Goal: Check status

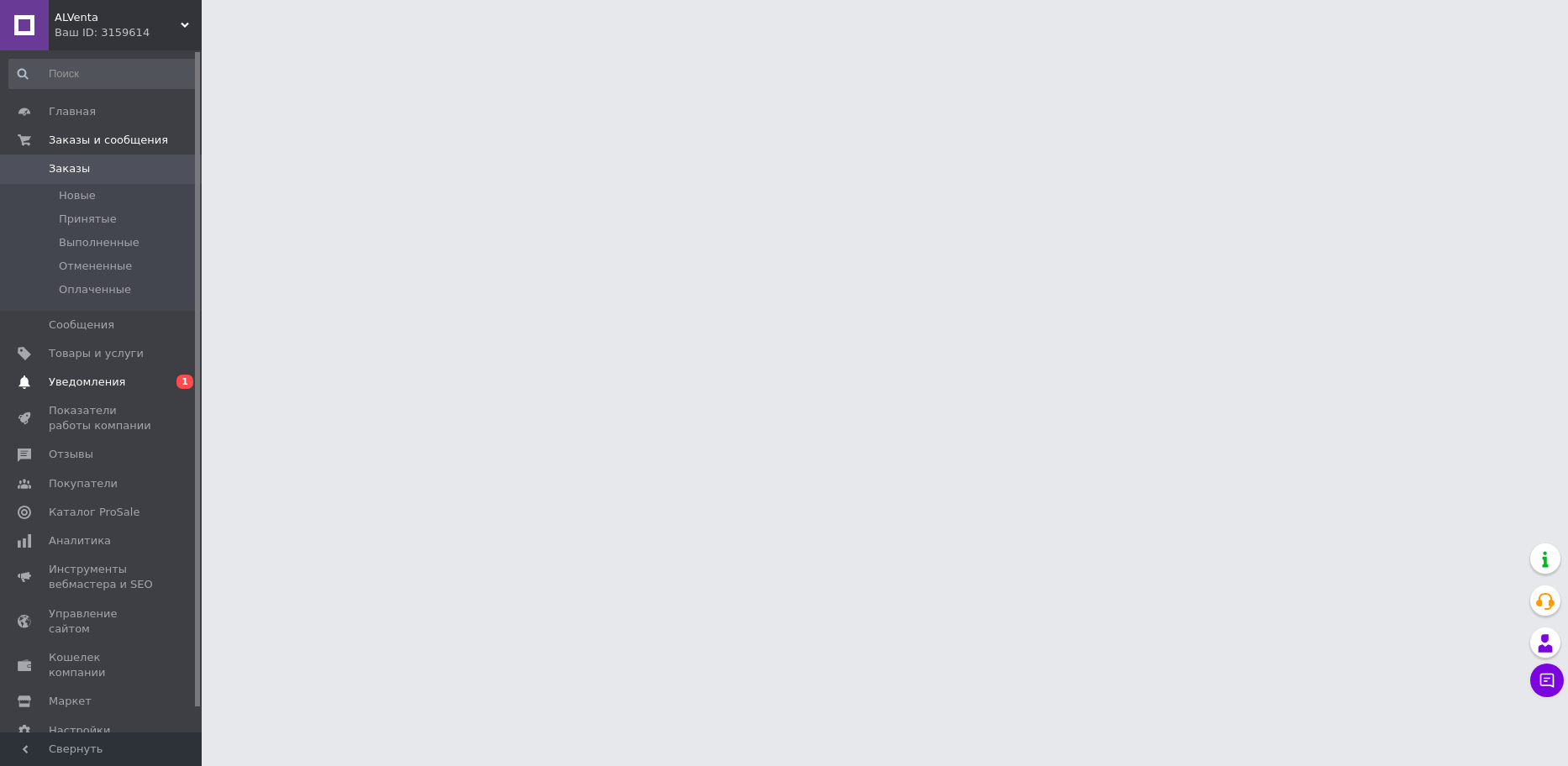
drag, startPoint x: 0, startPoint y: 0, endPoint x: 138, endPoint y: 389, distance: 412.8
click at [138, 389] on span "Уведомления" at bounding box center [101, 382] width 107 height 15
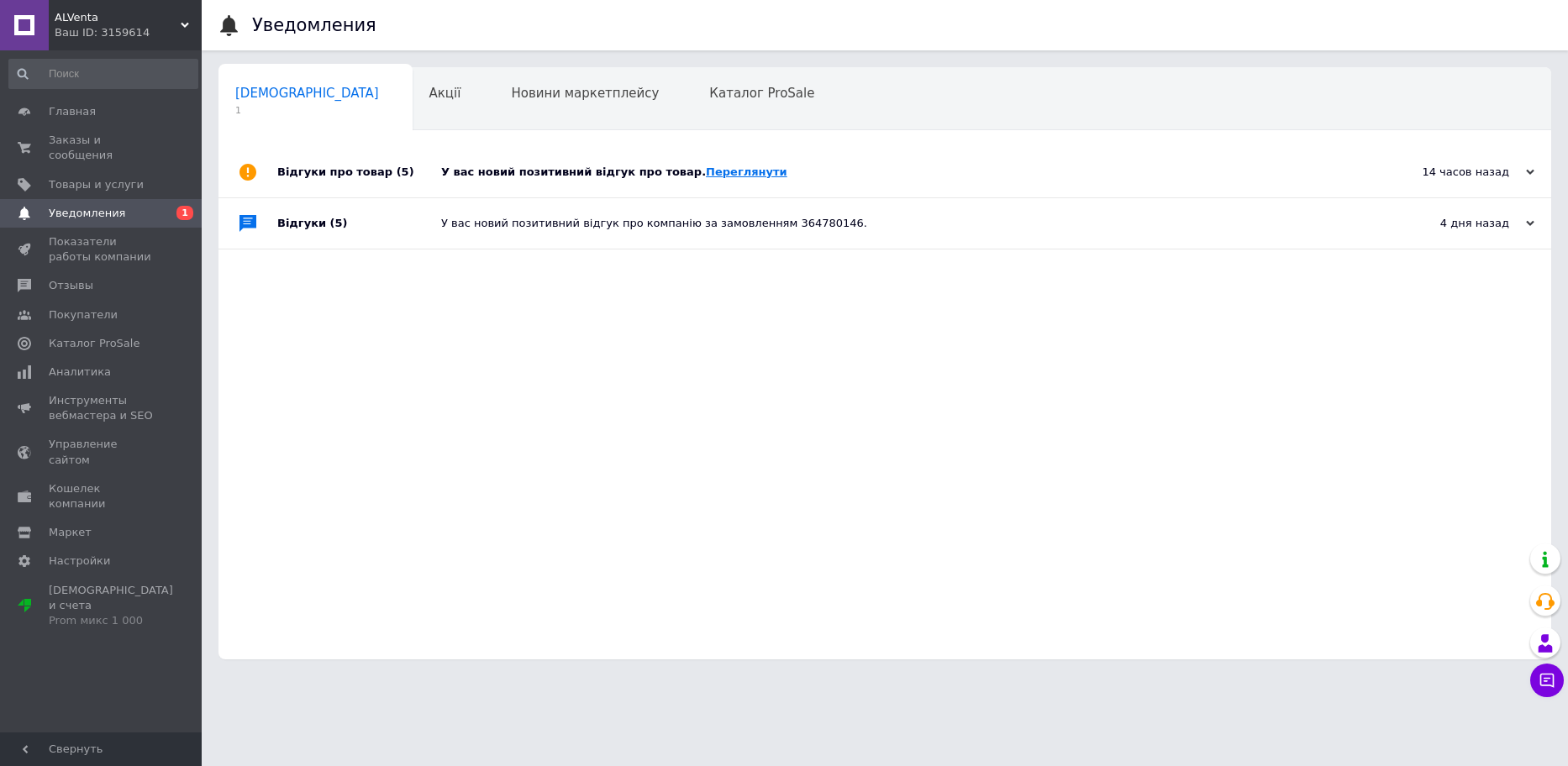
click at [705, 172] on link "Переглянути" at bounding box center [746, 172] width 82 height 13
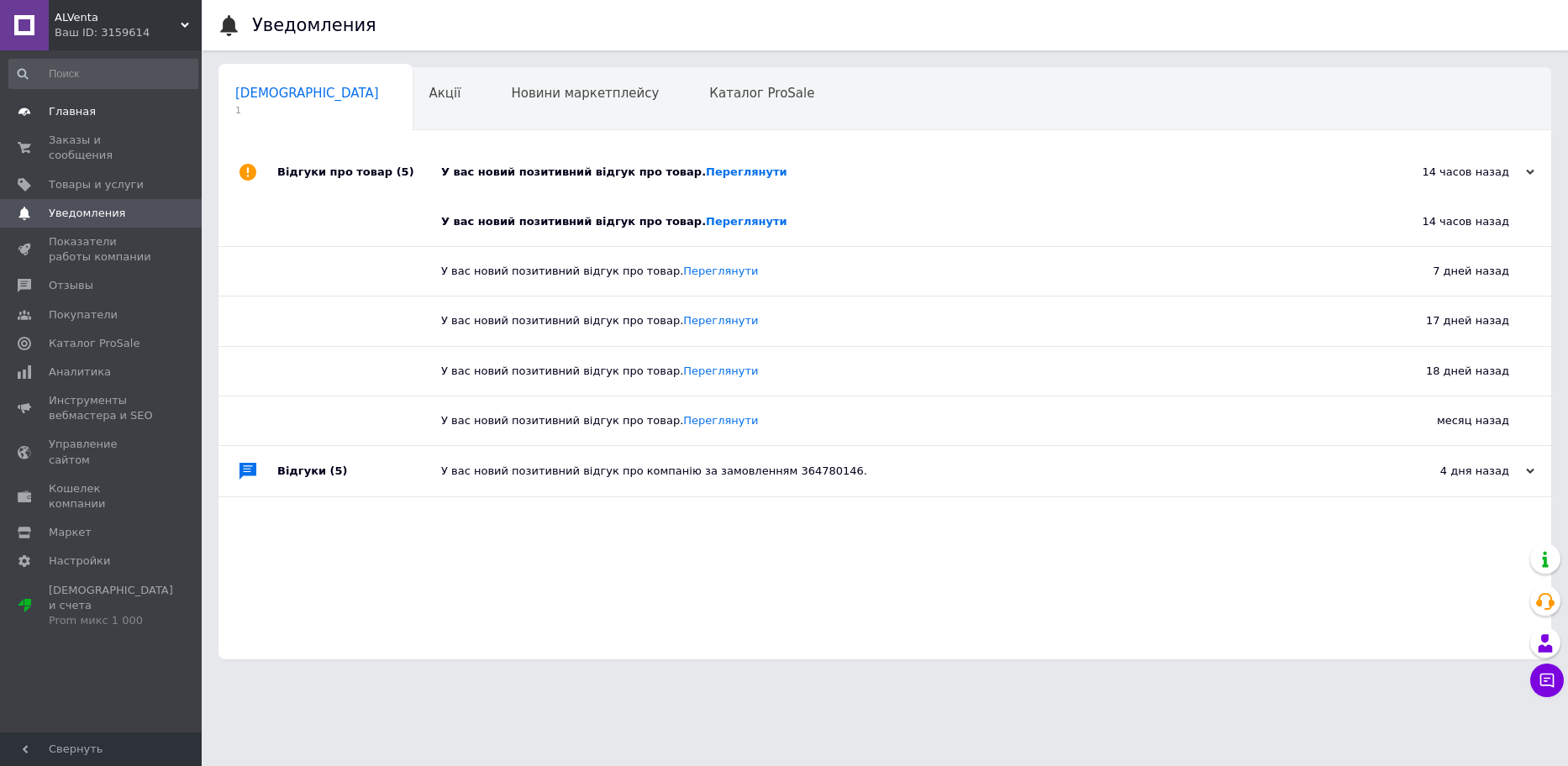
click at [92, 113] on span "Главная" at bounding box center [101, 112] width 107 height 15
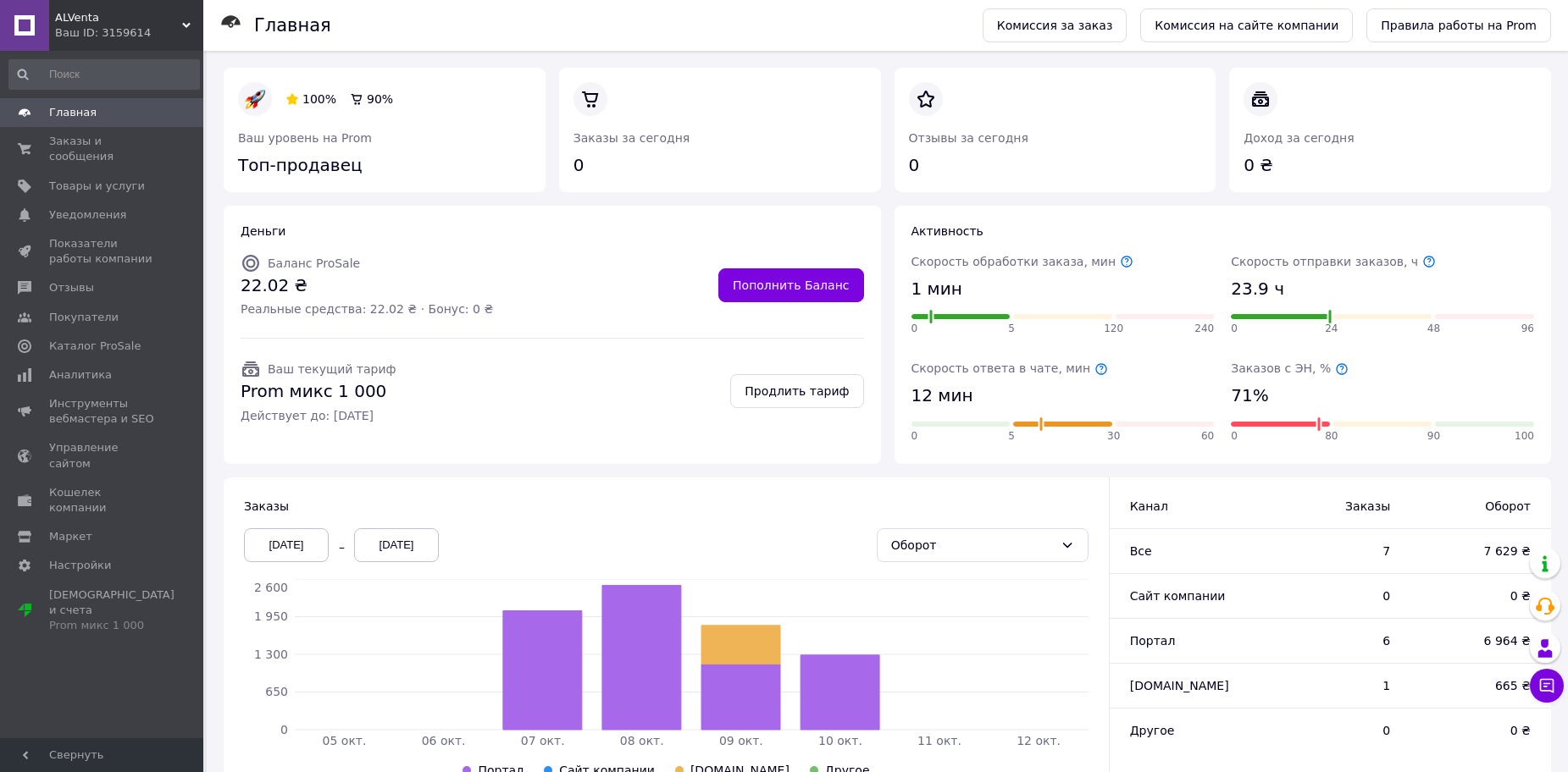
click at [1337, 371] on icon at bounding box center [1342, 369] width 11 height 11
click at [1336, 369] on icon at bounding box center [1342, 369] width 13 height 13
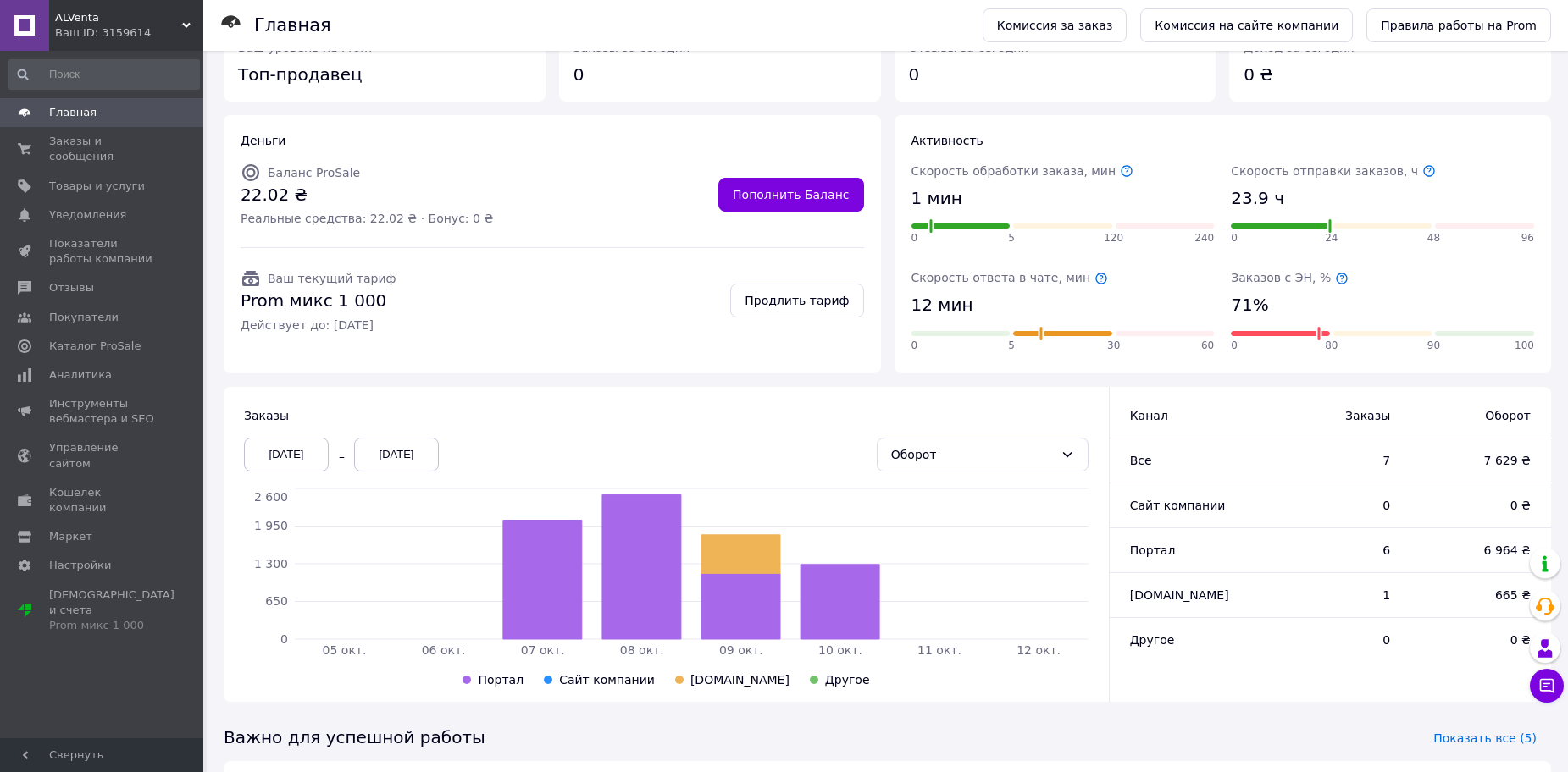
scroll to position [196, 0]
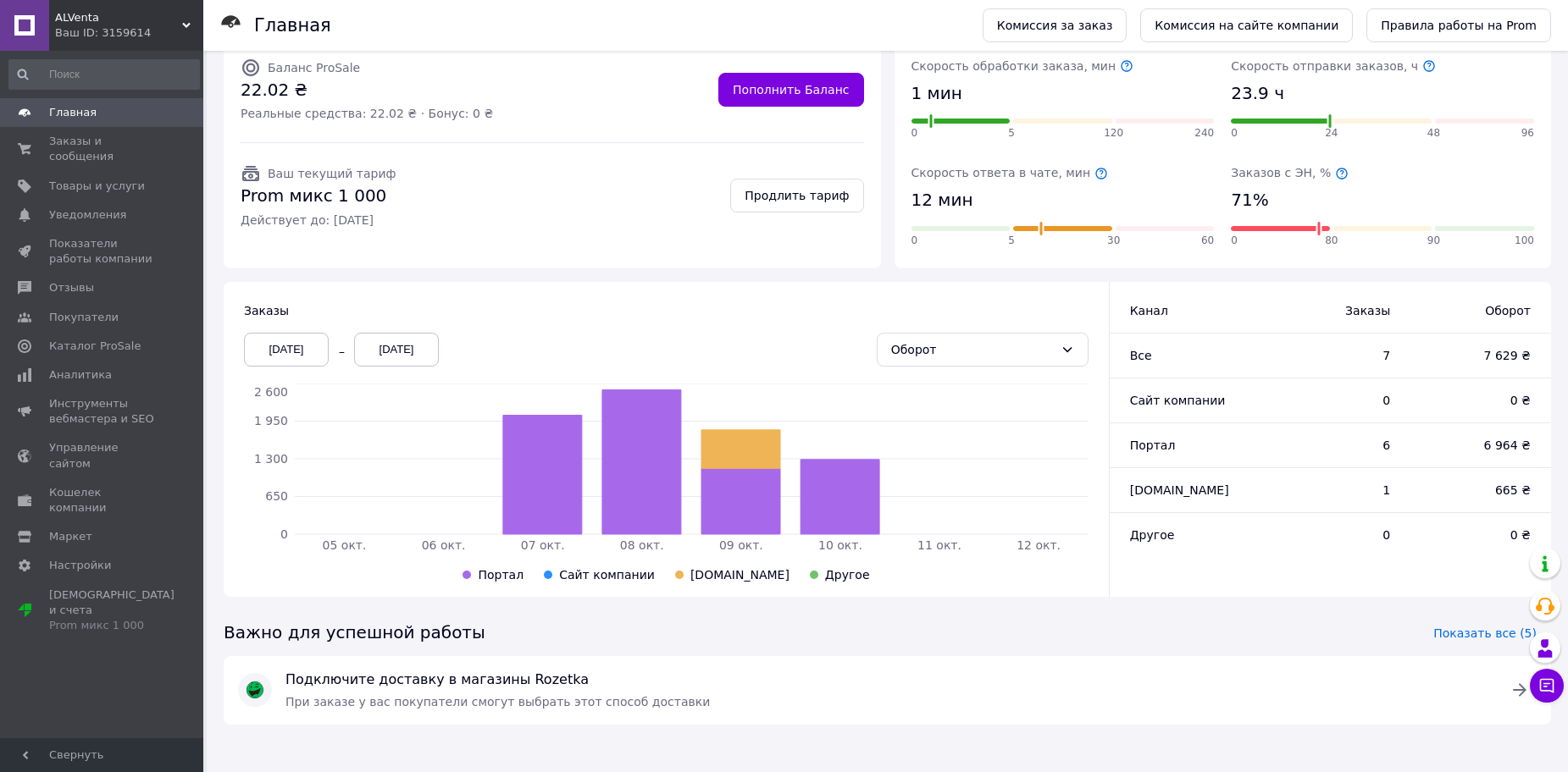
click at [287, 345] on div "[DATE]" at bounding box center [286, 349] width 84 height 34
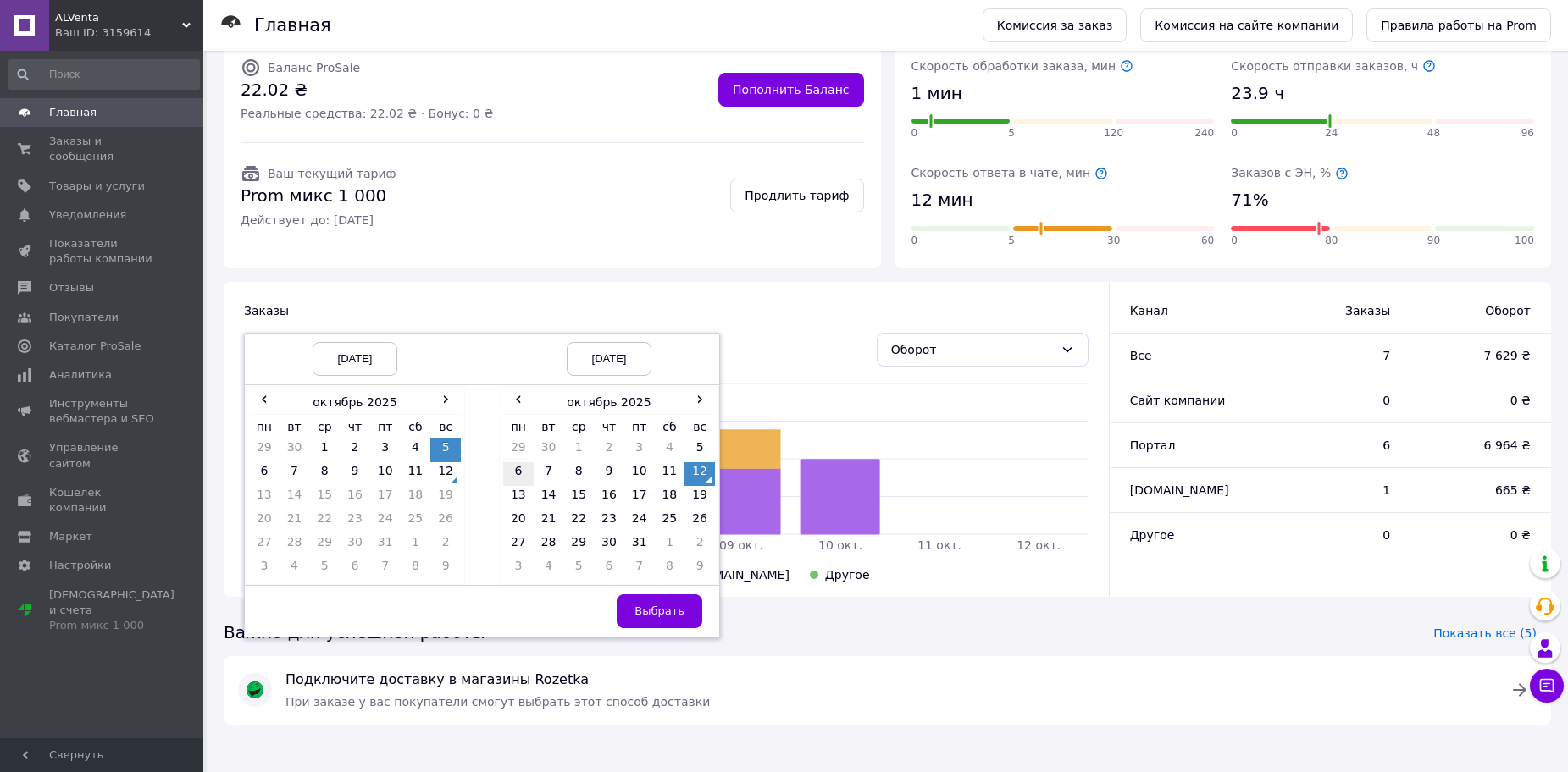
click at [516, 477] on td "6" at bounding box center [518, 474] width 31 height 23
click at [693, 471] on td "12" at bounding box center [699, 474] width 31 height 23
click at [674, 611] on span "Выбрать" at bounding box center [659, 611] width 50 height 13
